Goal: Task Accomplishment & Management: Use online tool/utility

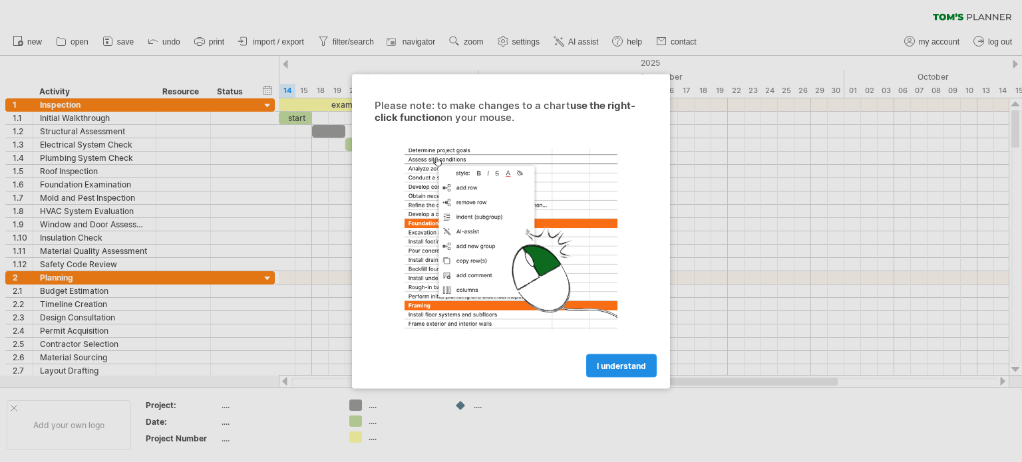
click at [648, 362] on link "I understand" at bounding box center [621, 365] width 70 height 23
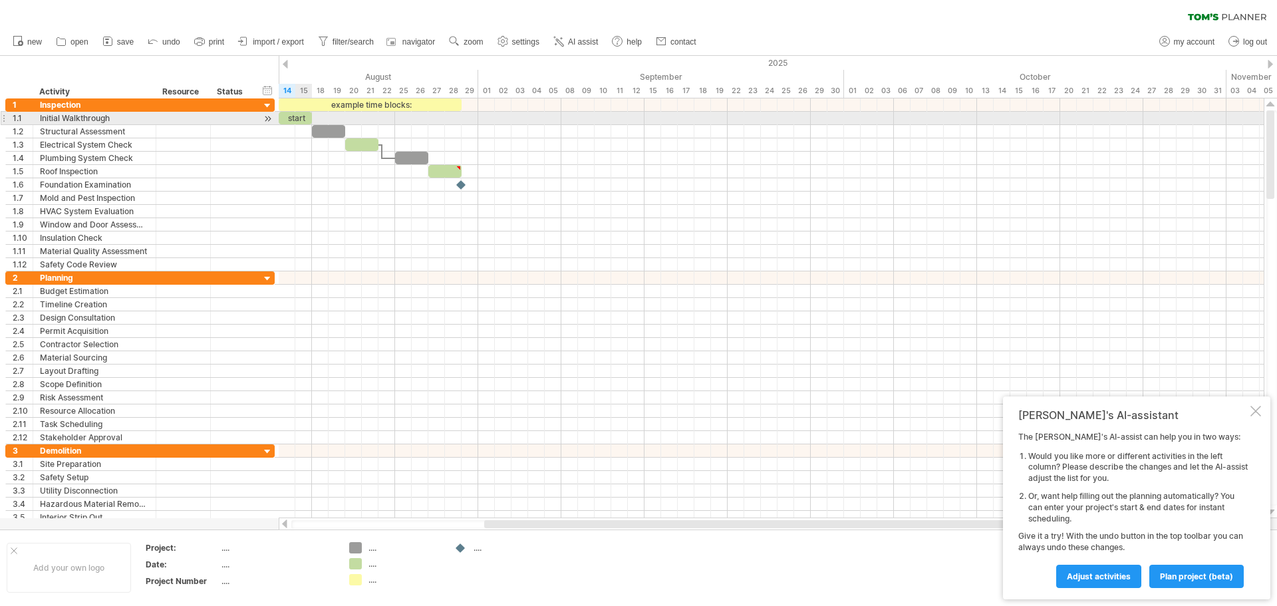
click at [305, 120] on div "start" at bounding box center [295, 118] width 33 height 13
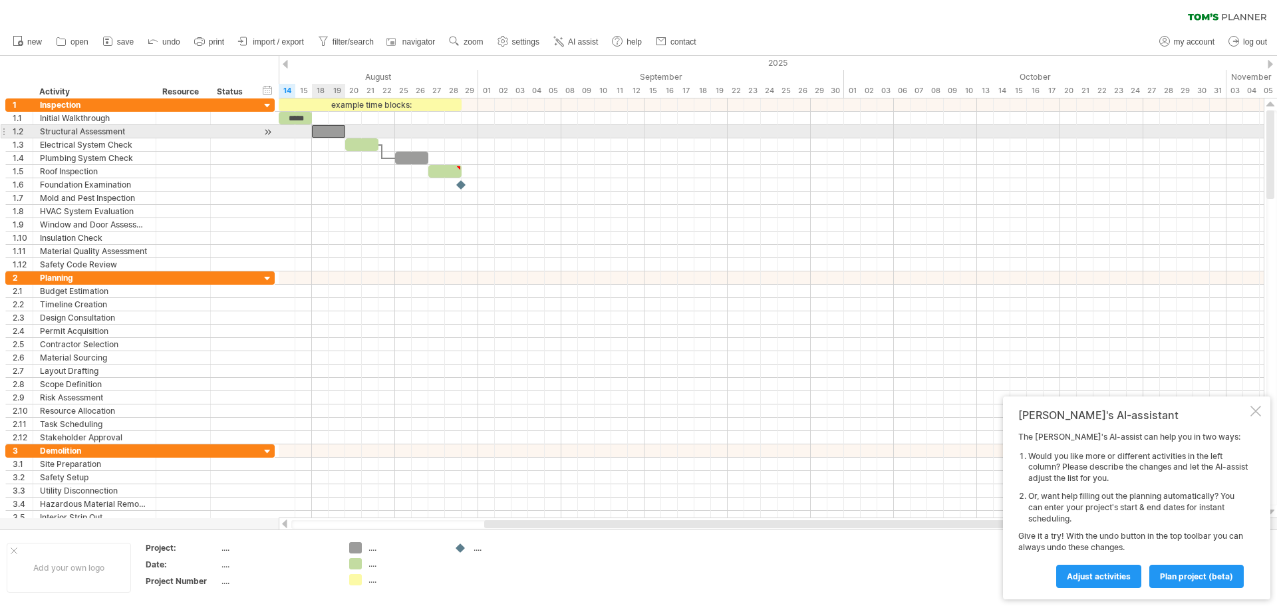
click at [323, 133] on div at bounding box center [328, 131] width 33 height 13
click at [339, 130] on div at bounding box center [328, 131] width 33 height 13
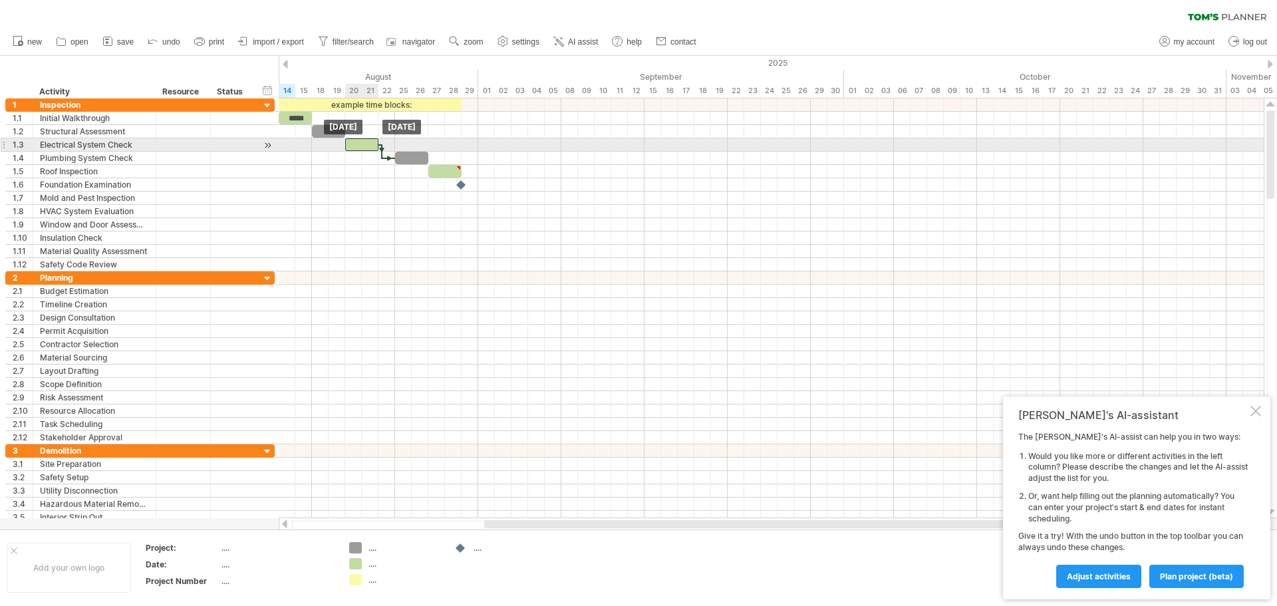
click at [350, 146] on div at bounding box center [361, 144] width 33 height 13
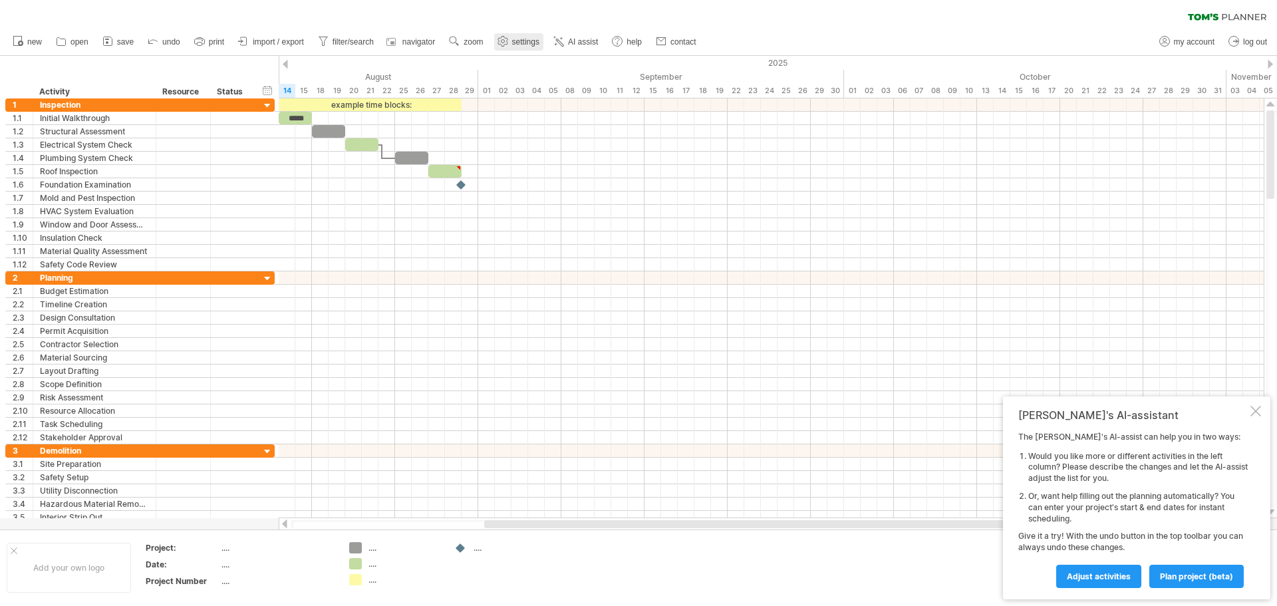
click at [513, 39] on span "settings" at bounding box center [525, 41] width 27 height 9
select select "*"
select select "**"
